Goal: Information Seeking & Learning: Learn about a topic

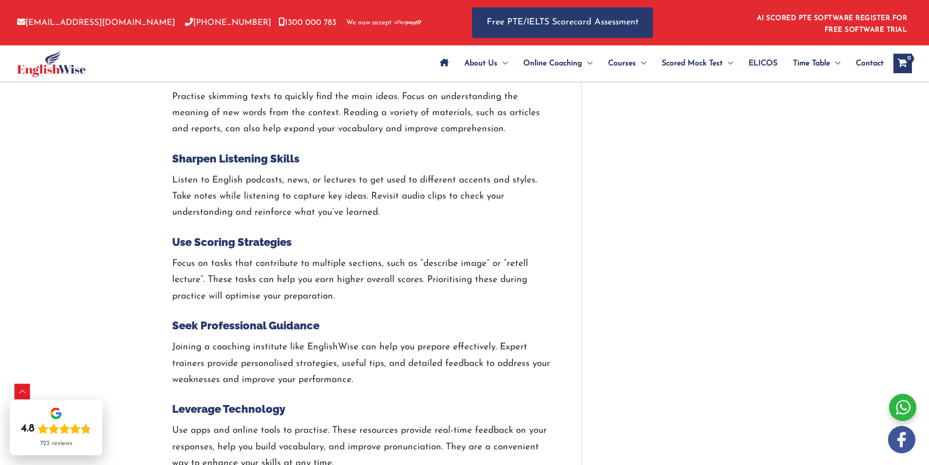
scroll to position [1448, 0]
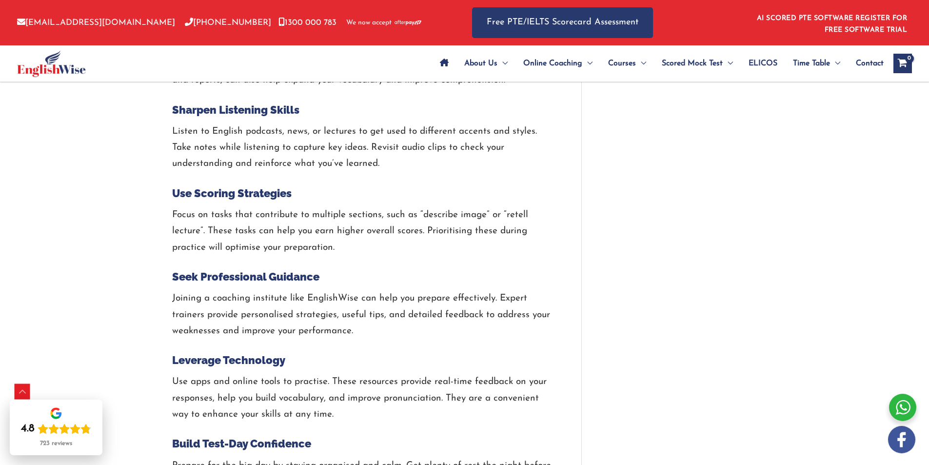
click at [234, 123] on p "Listen to English podcasts, news, or lectures to get used to different accents …" at bounding box center [362, 147] width 380 height 49
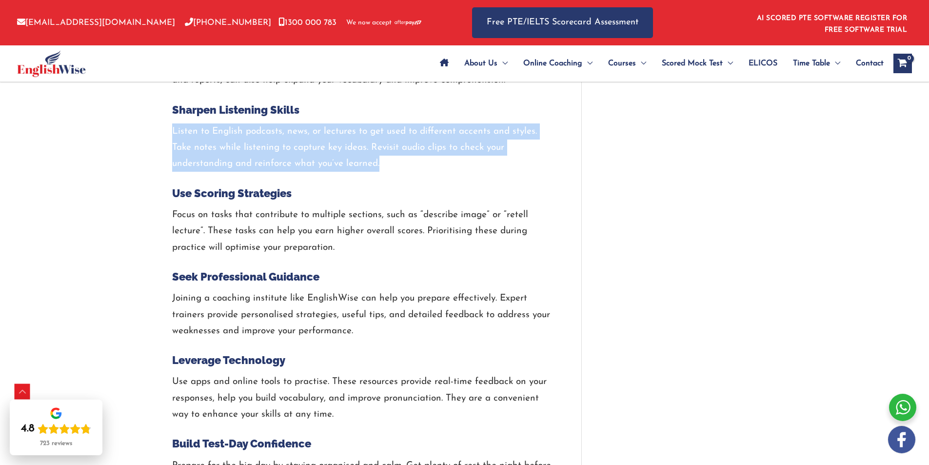
click at [234, 123] on p "Listen to English podcasts, news, or lectures to get used to different accents …" at bounding box center [362, 147] width 380 height 49
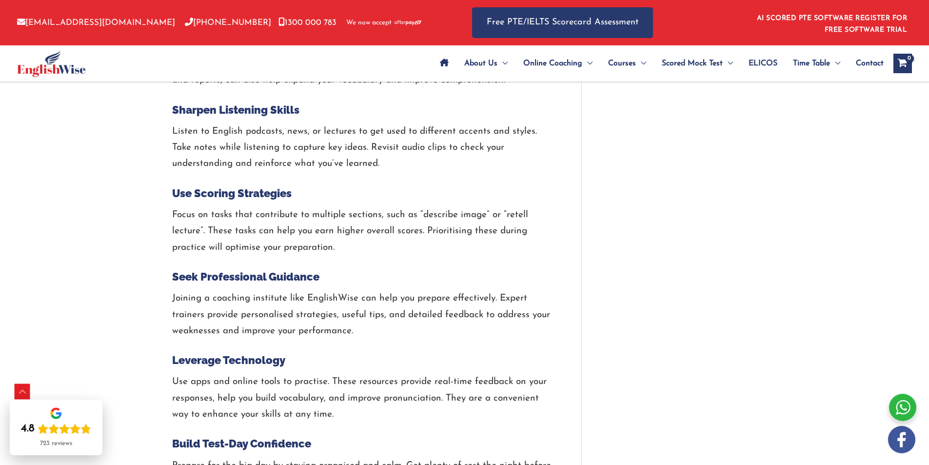
click at [242, 127] on p "Listen to English podcasts, news, or lectures to get used to different accents …" at bounding box center [362, 147] width 380 height 49
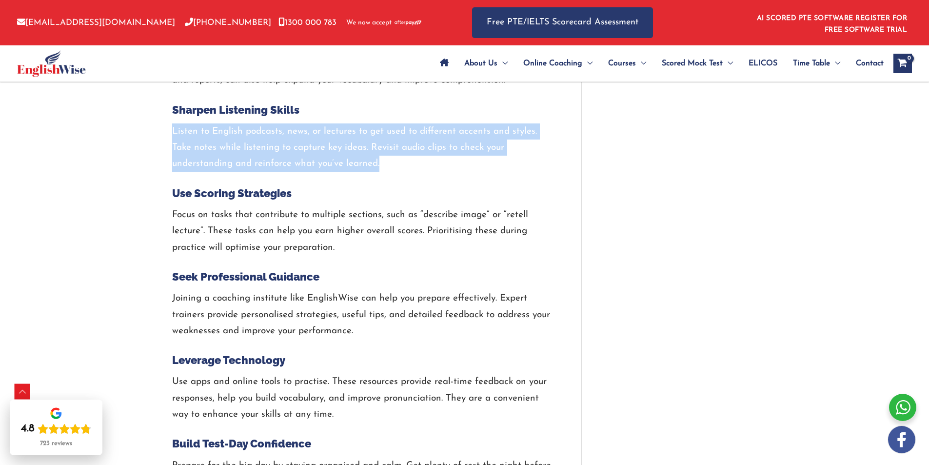
click at [242, 127] on p "Listen to English podcasts, news, or lectures to get used to different accents …" at bounding box center [362, 147] width 380 height 49
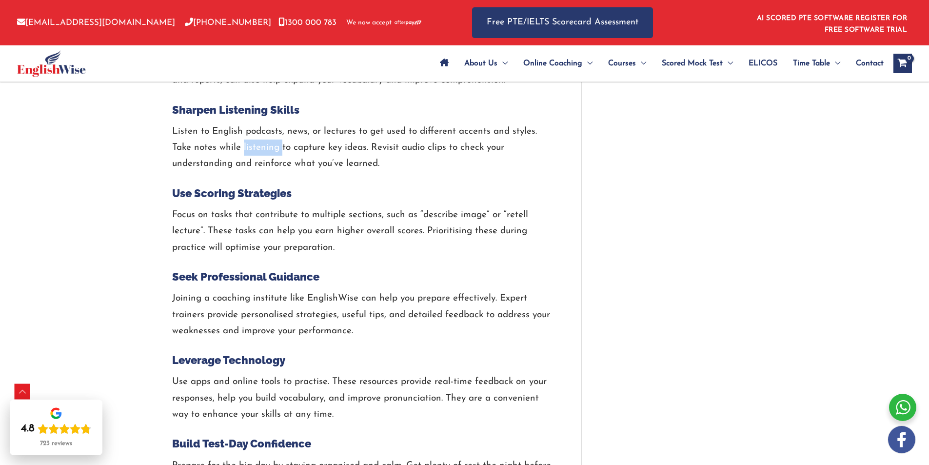
click at [242, 127] on p "Listen to English podcasts, news, or lectures to get used to different accents …" at bounding box center [362, 147] width 380 height 49
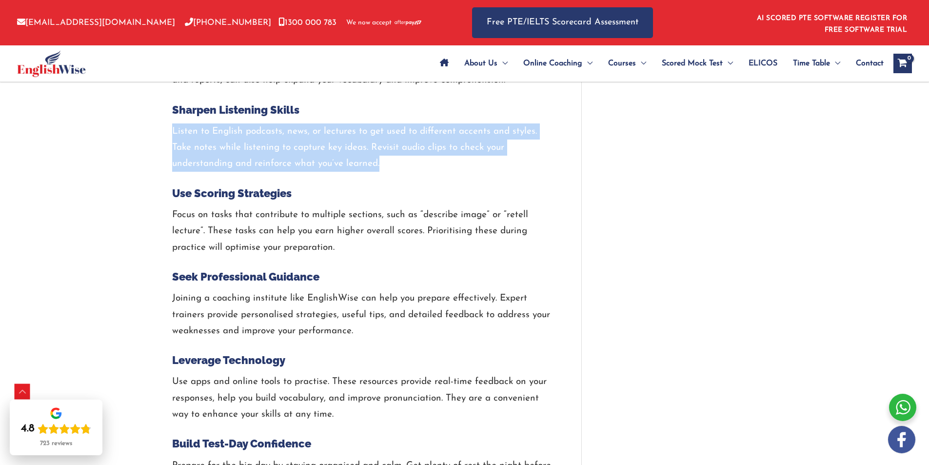
click at [242, 127] on p "Listen to English podcasts, news, or lectures to get used to different accents …" at bounding box center [362, 147] width 380 height 49
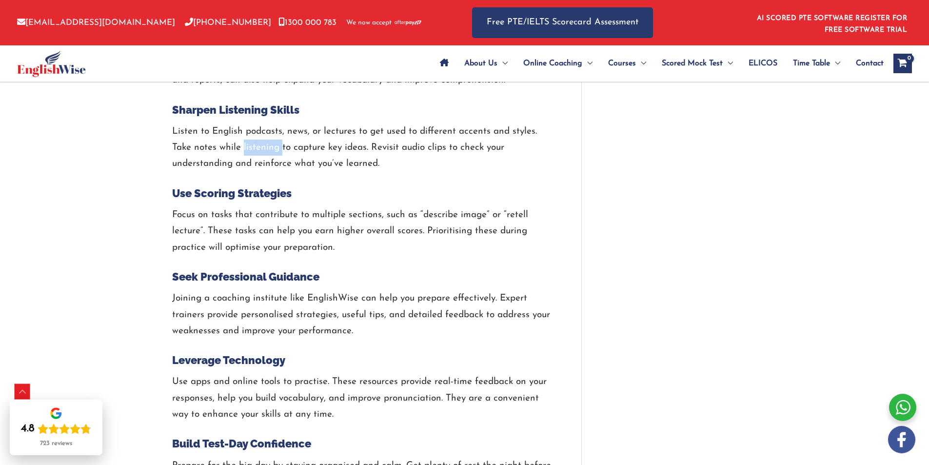
click at [242, 127] on p "Listen to English podcasts, news, or lectures to get used to different accents …" at bounding box center [362, 147] width 380 height 49
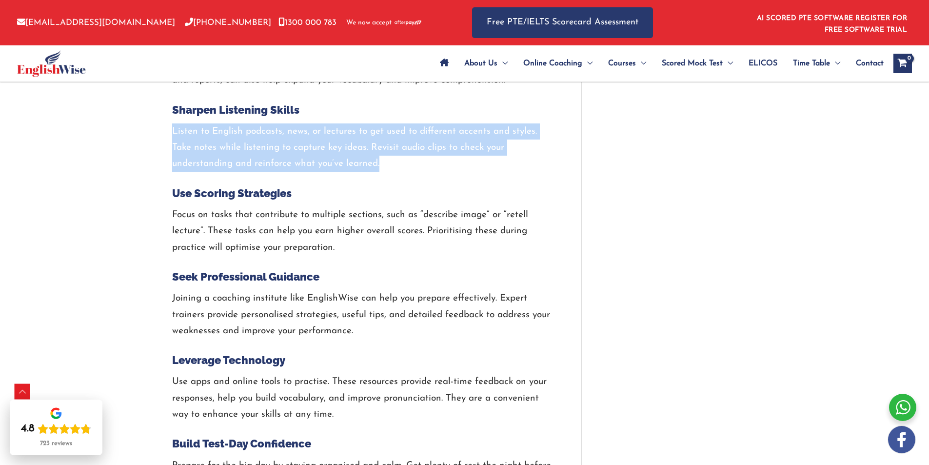
click at [242, 127] on p "Listen to English podcasts, news, or lectures to get used to different accents …" at bounding box center [362, 147] width 380 height 49
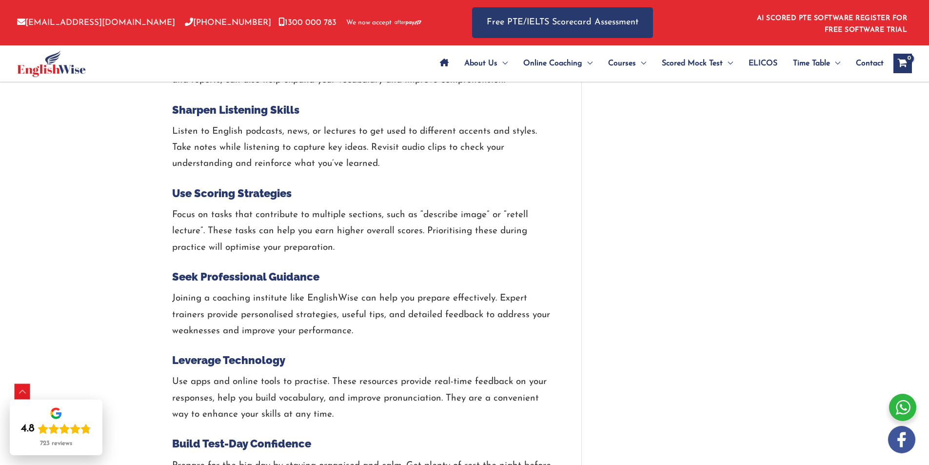
click at [224, 187] on h4 "Use Scoring Strategies" at bounding box center [362, 193] width 380 height 13
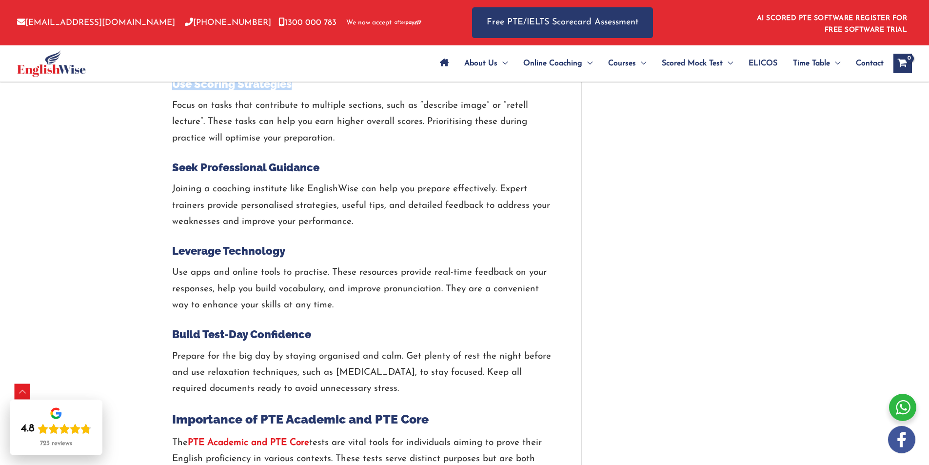
scroll to position [1594, 0]
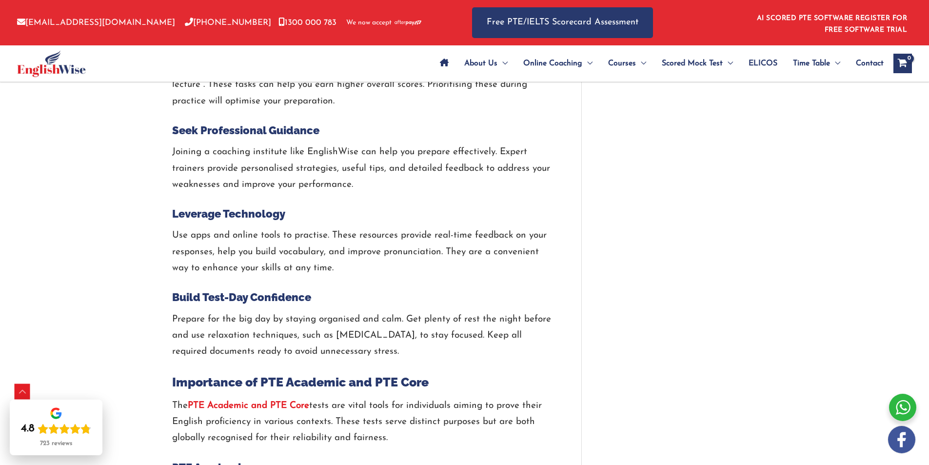
click at [238, 166] on p "Joining a coaching institute like EnglishWise can help you prepare effectively.…" at bounding box center [362, 168] width 380 height 49
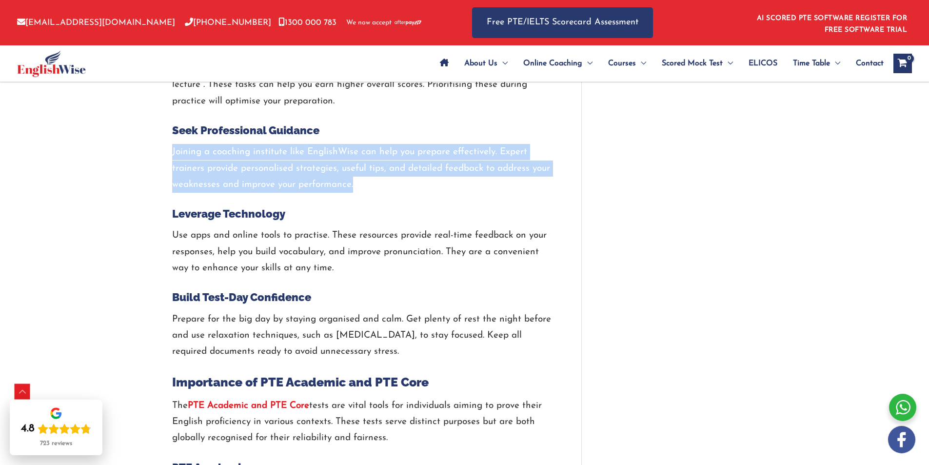
click at [238, 166] on p "Joining a coaching institute like EnglishWise can help you prepare effectively.…" at bounding box center [362, 168] width 380 height 49
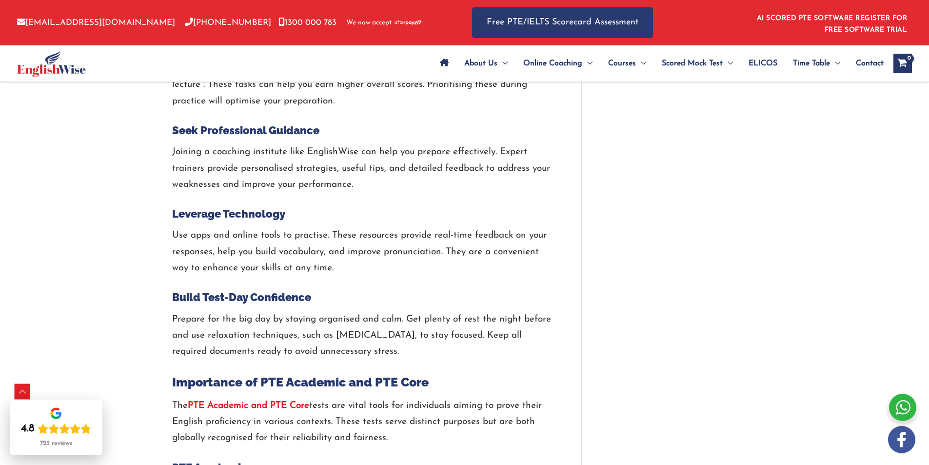
click at [242, 227] on p "Use apps and online tools to practise. These resources provide real-time feedba…" at bounding box center [362, 251] width 380 height 49
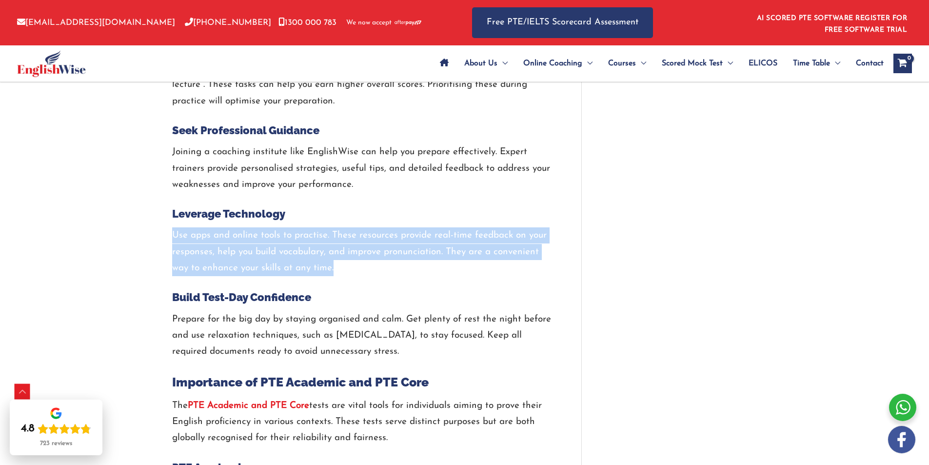
click at [242, 227] on p "Use apps and online tools to practise. These resources provide real-time feedba…" at bounding box center [362, 251] width 380 height 49
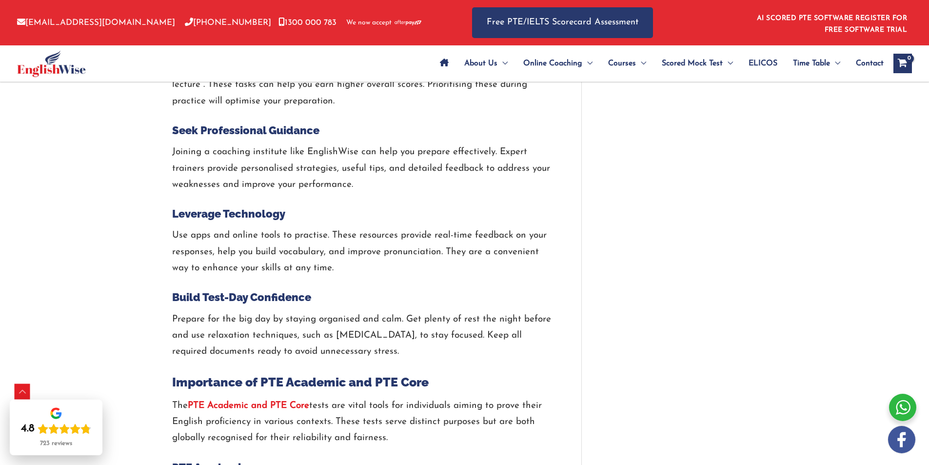
click at [252, 207] on h4 "Leverage Technology" at bounding box center [362, 213] width 380 height 13
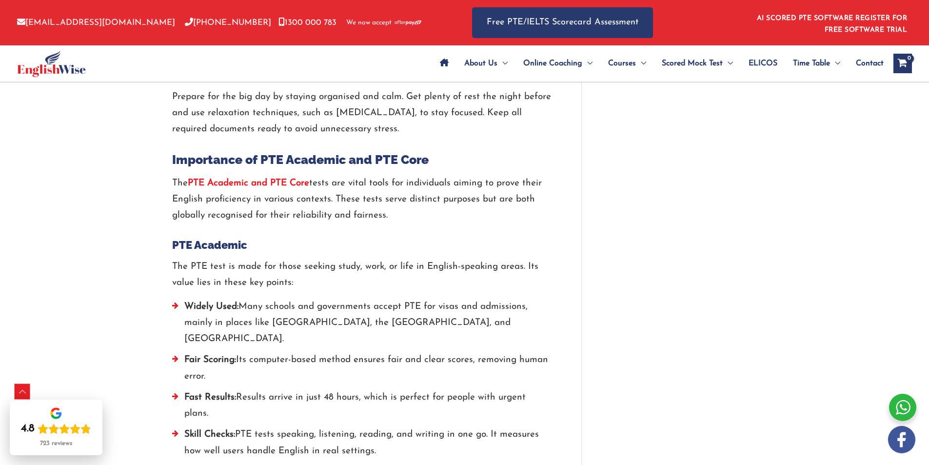
scroll to position [1838, 0]
